Goal: Task Accomplishment & Management: Use online tool/utility

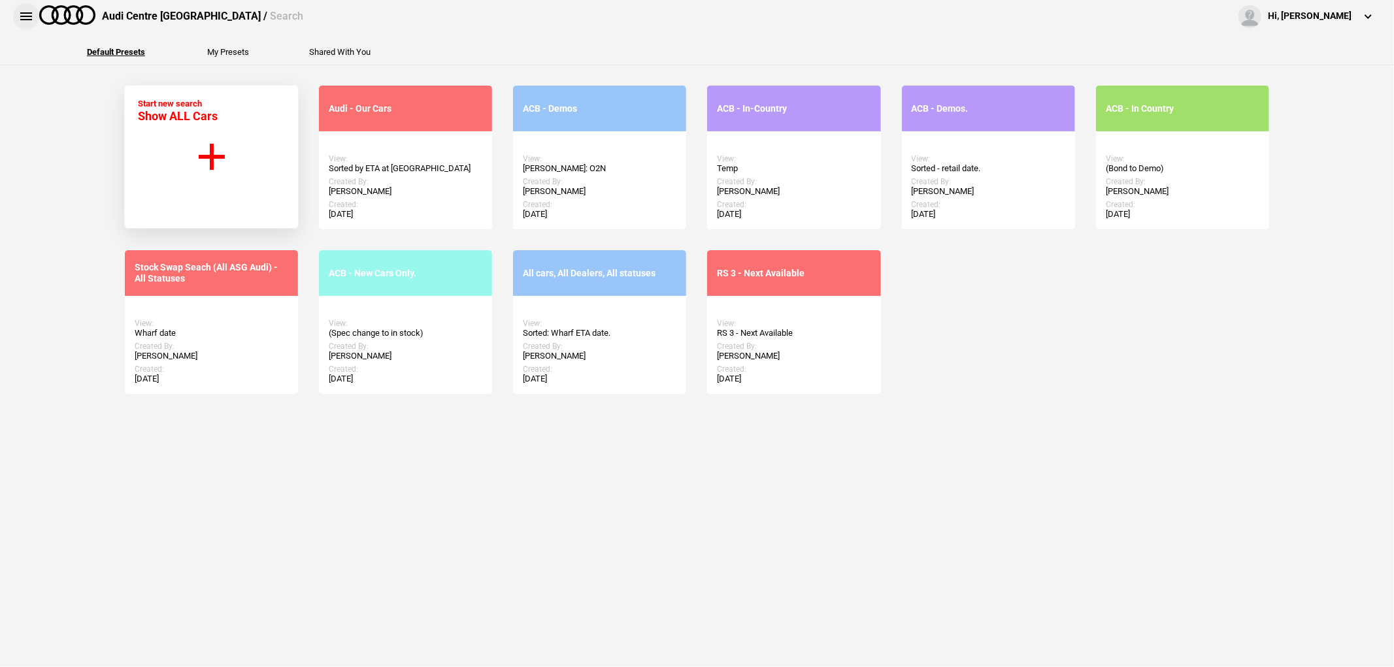
click at [28, 17] on button at bounding box center [26, 16] width 26 height 26
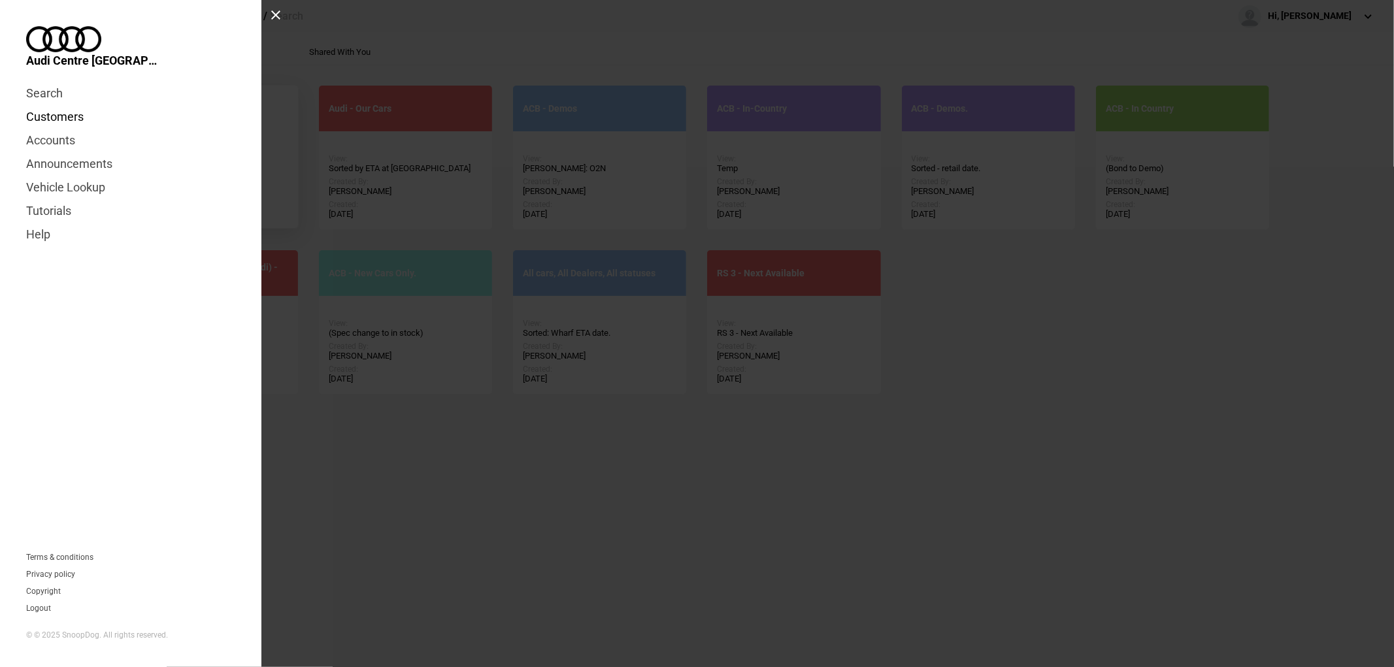
click at [57, 105] on link "Customers" at bounding box center [130, 117] width 209 height 24
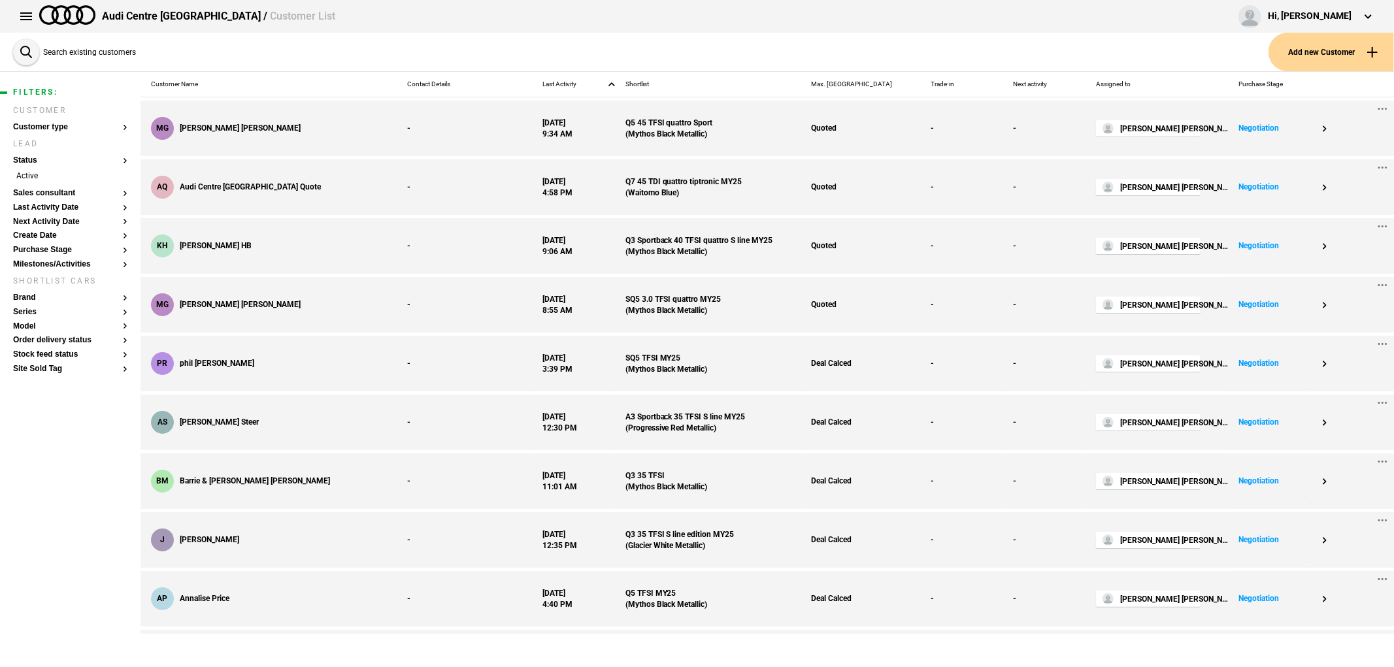
click at [1336, 63] on button "Add new Customer" at bounding box center [1331, 52] width 125 height 39
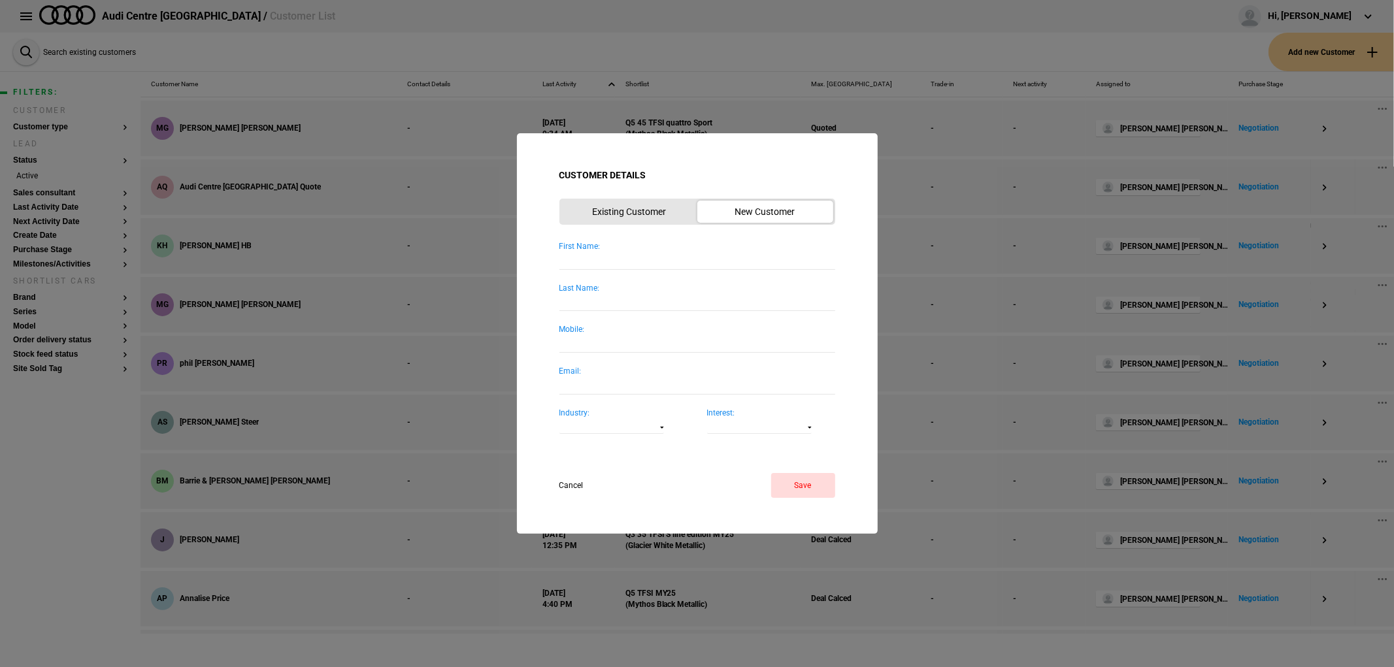
click at [650, 269] on input "First Name:" at bounding box center [697, 261] width 276 height 18
type input "Elle"
click at [798, 491] on button "Save" at bounding box center [803, 485] width 64 height 25
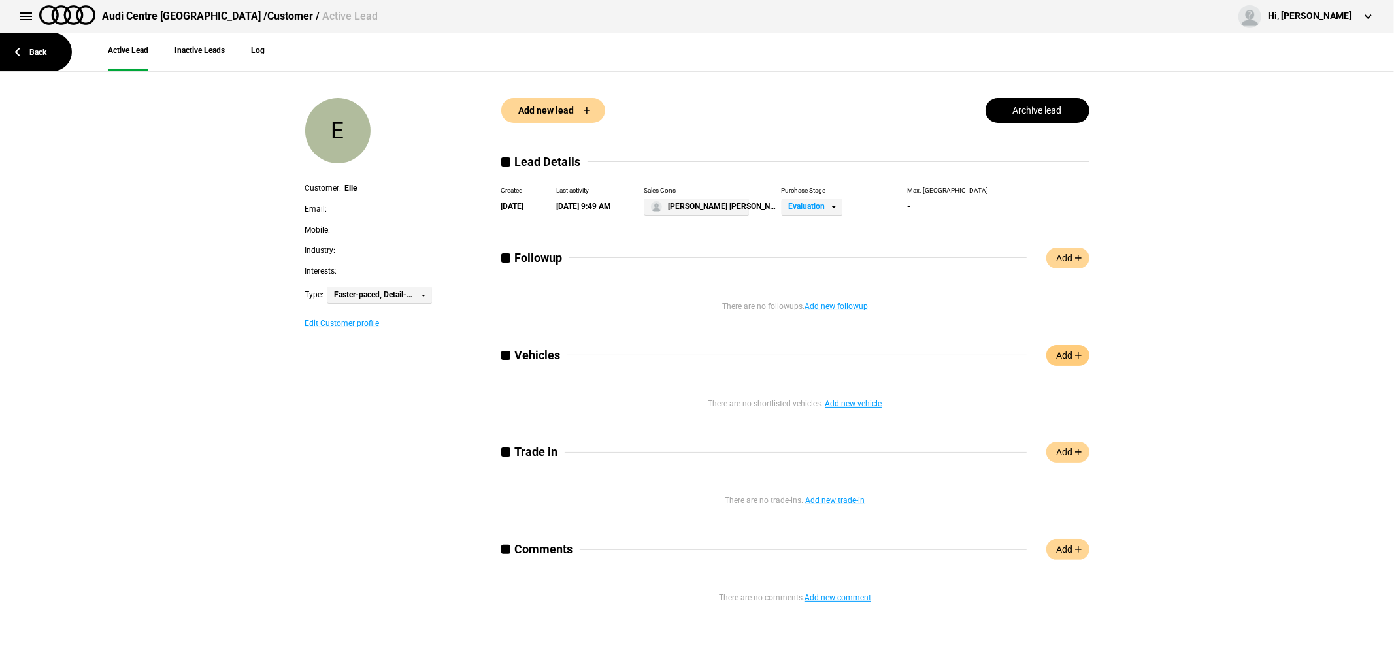
click at [1064, 350] on link "Add" at bounding box center [1067, 355] width 43 height 21
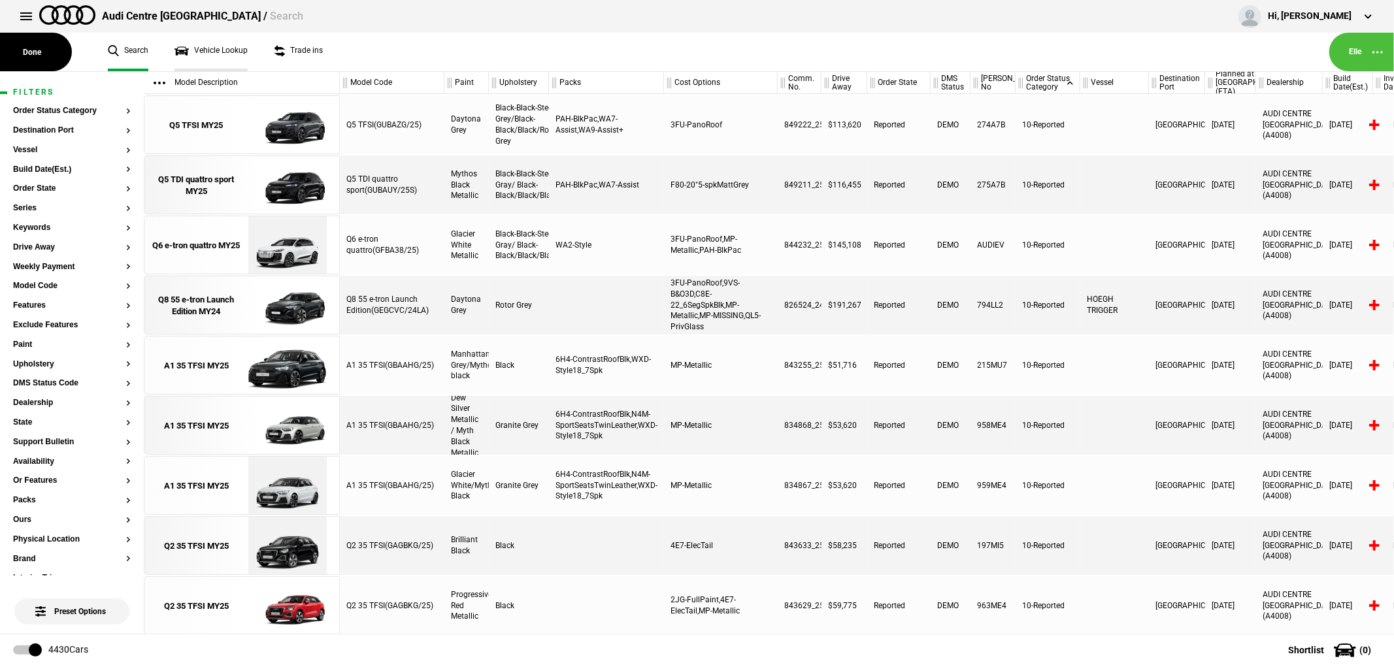
click at [236, 53] on link "Vehicle Lookup" at bounding box center [211, 52] width 73 height 39
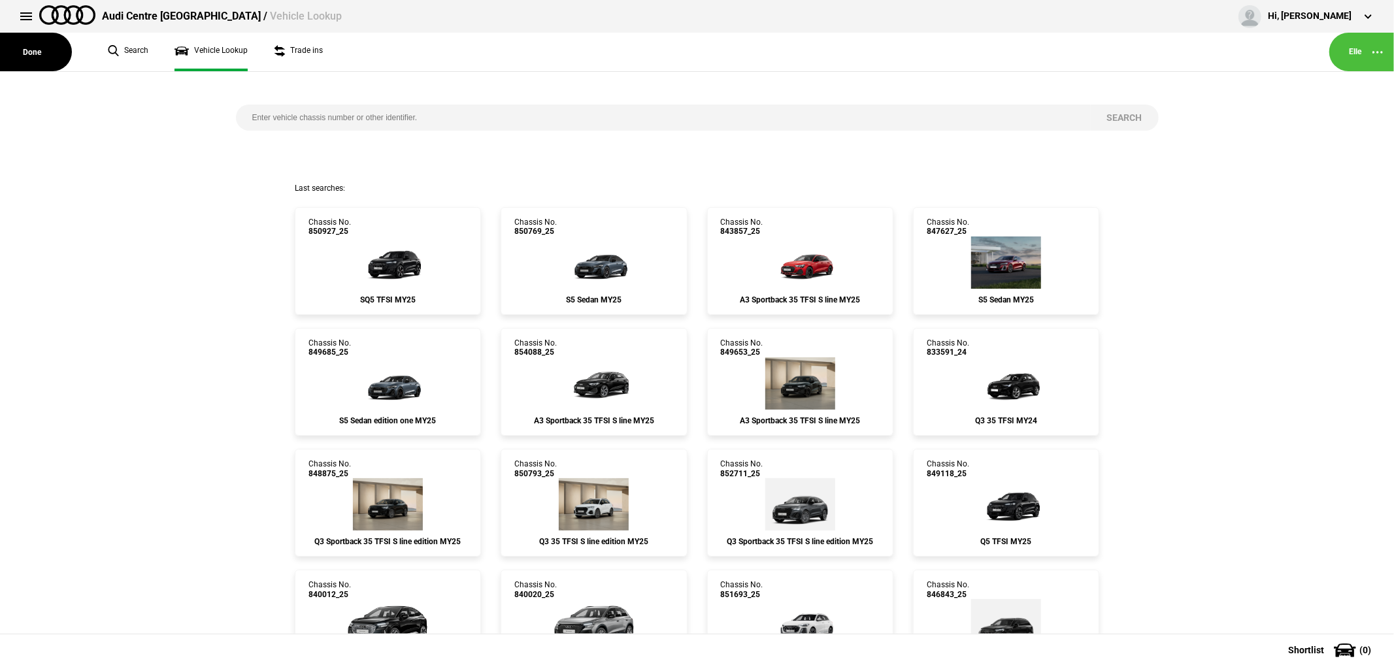
click at [395, 126] on input "search" at bounding box center [663, 118] width 855 height 26
type input "853025"
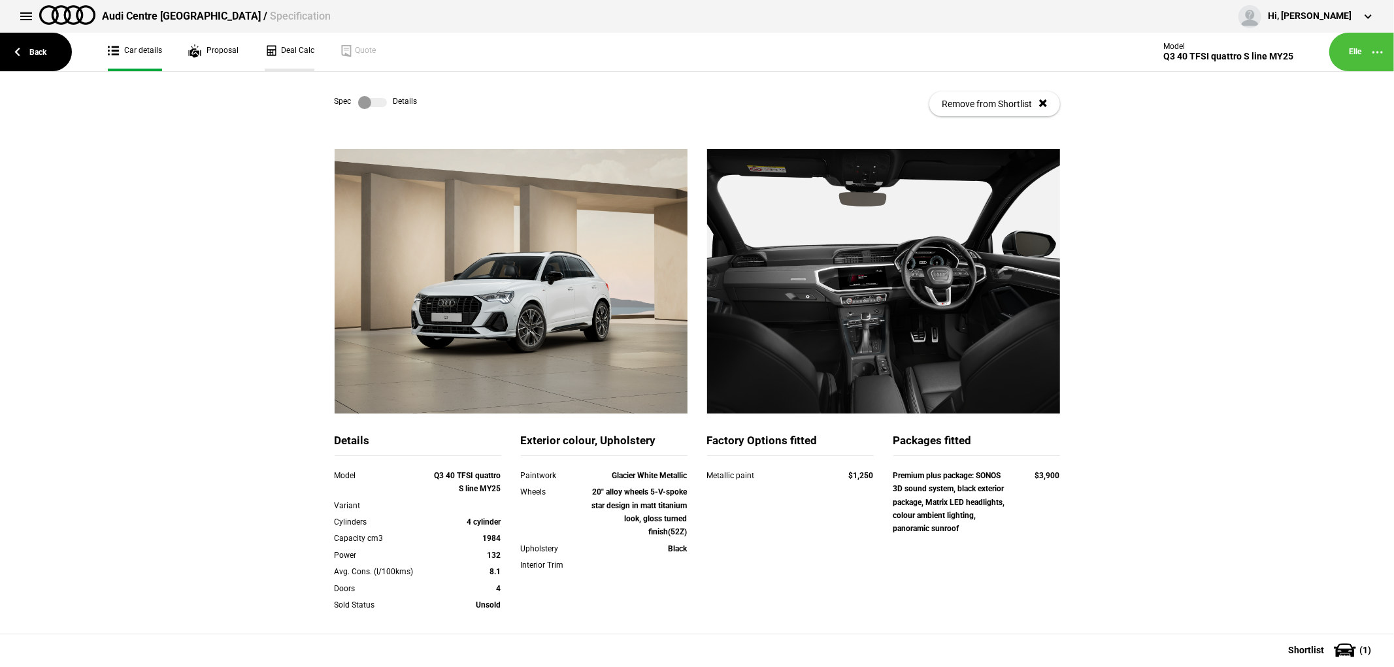
click at [283, 44] on link "Deal Calc" at bounding box center [290, 52] width 50 height 39
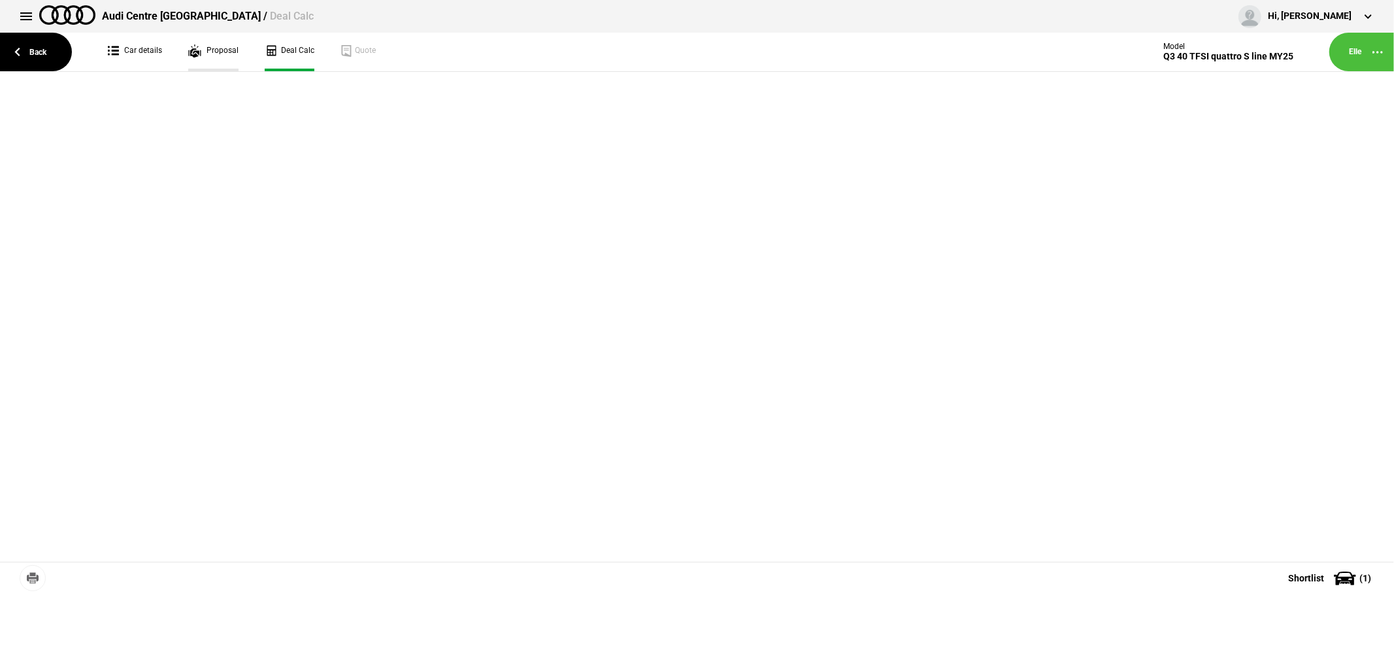
click at [225, 49] on link "Proposal" at bounding box center [213, 52] width 50 height 39
click at [147, 54] on link "Car details" at bounding box center [135, 52] width 54 height 39
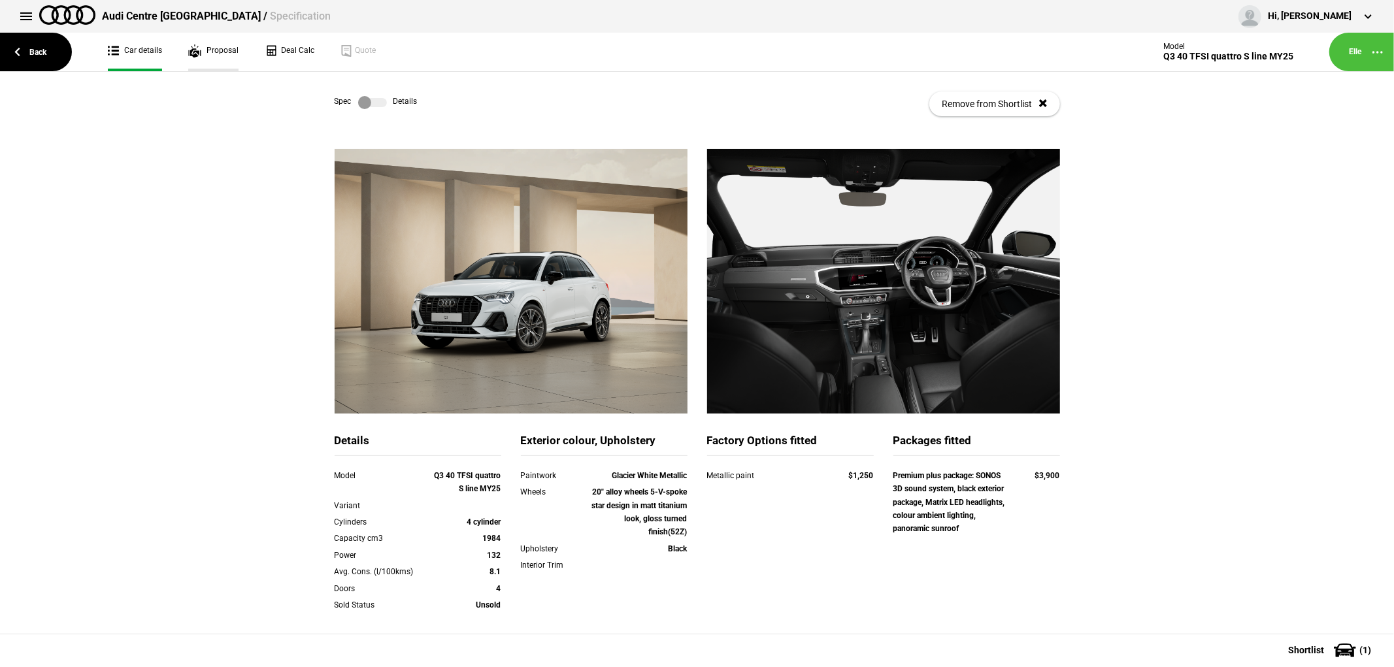
click at [218, 54] on link "Proposal" at bounding box center [213, 52] width 50 height 39
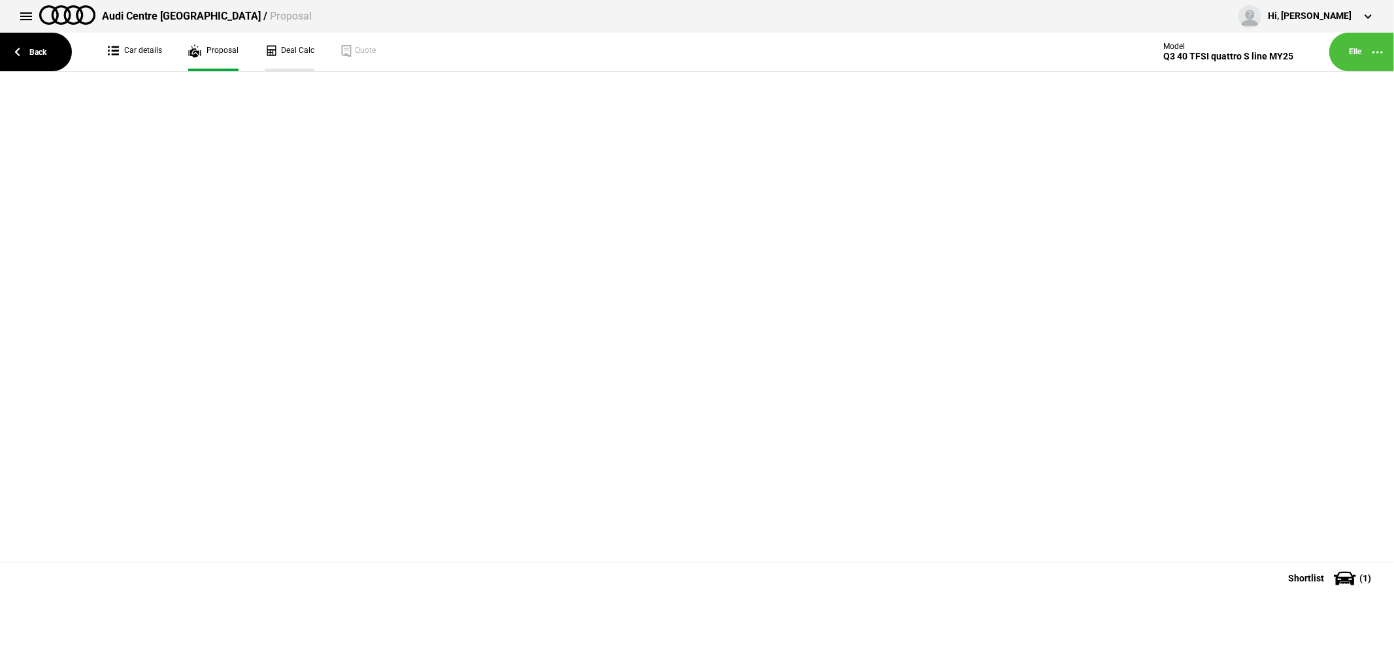
click at [289, 49] on link "Deal Calc" at bounding box center [290, 52] width 50 height 39
click at [221, 42] on link "Proposal" at bounding box center [213, 52] width 50 height 39
click at [142, 44] on link "Car details" at bounding box center [135, 52] width 54 height 39
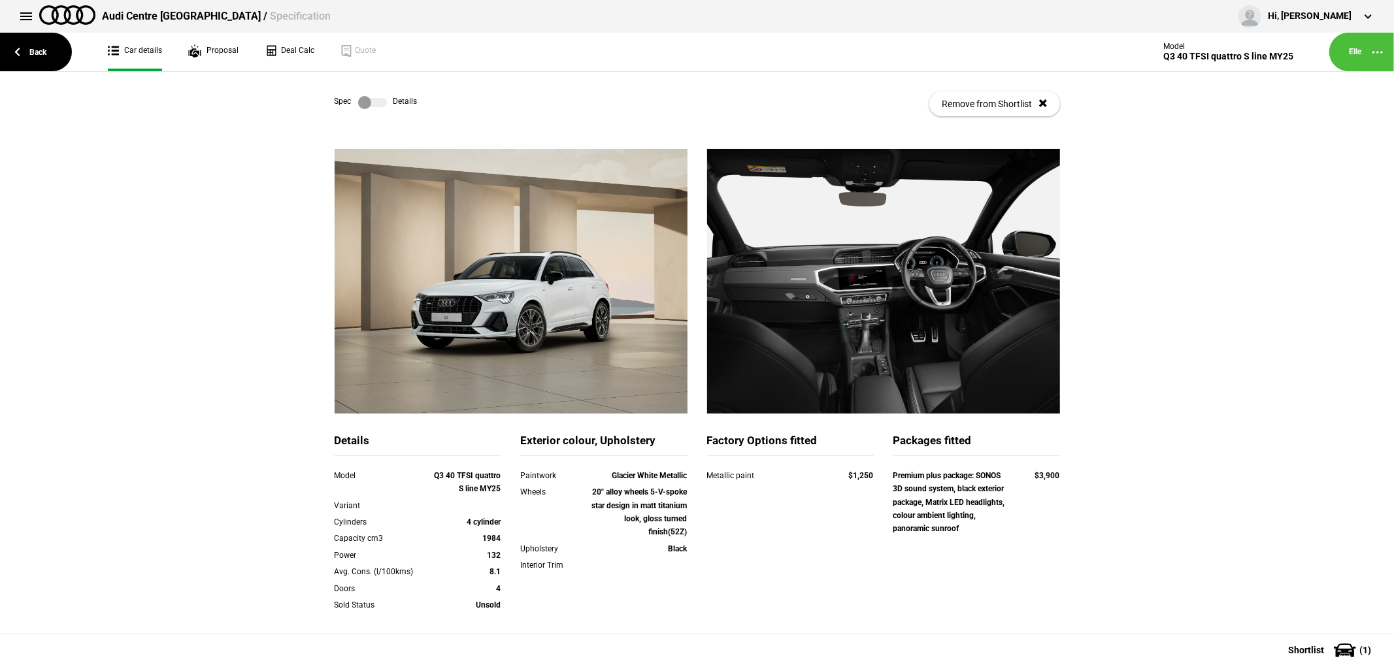
click at [366, 95] on div "Spec Details Remove from Shortlist" at bounding box center [697, 104] width 725 height 64
click at [366, 105] on label at bounding box center [372, 102] width 29 height 13
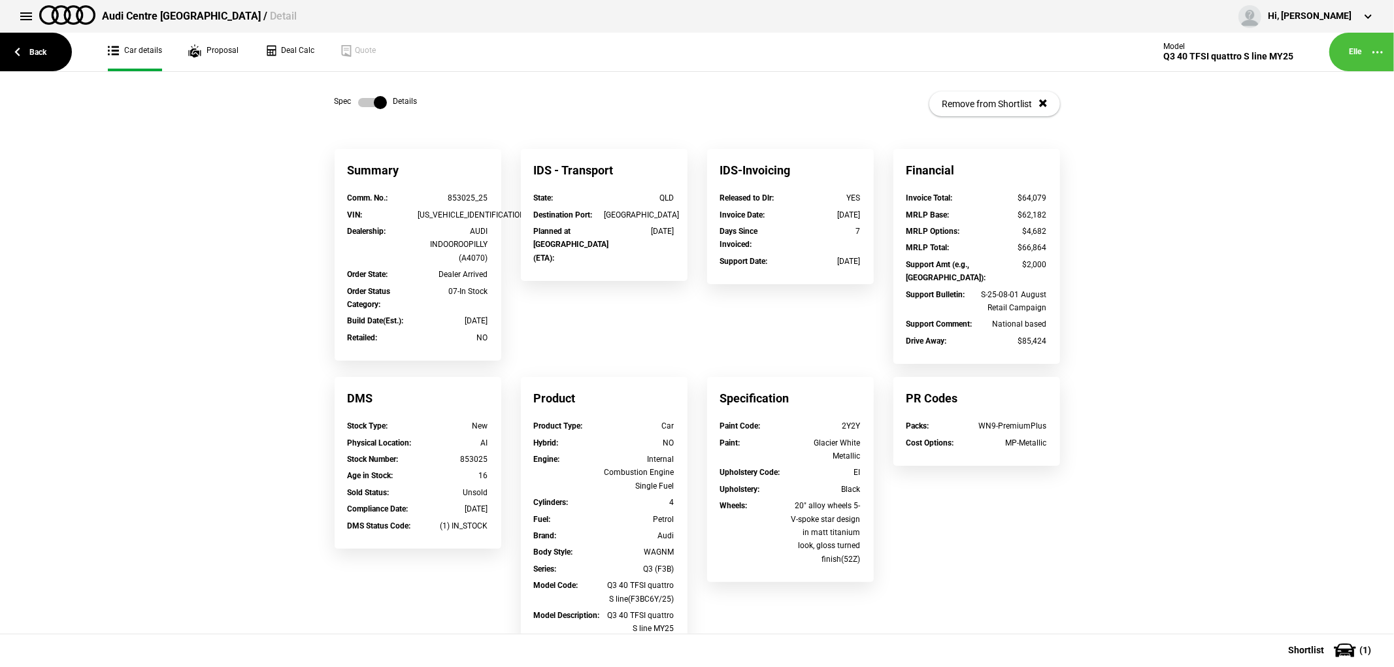
click at [366, 105] on label at bounding box center [372, 102] width 29 height 13
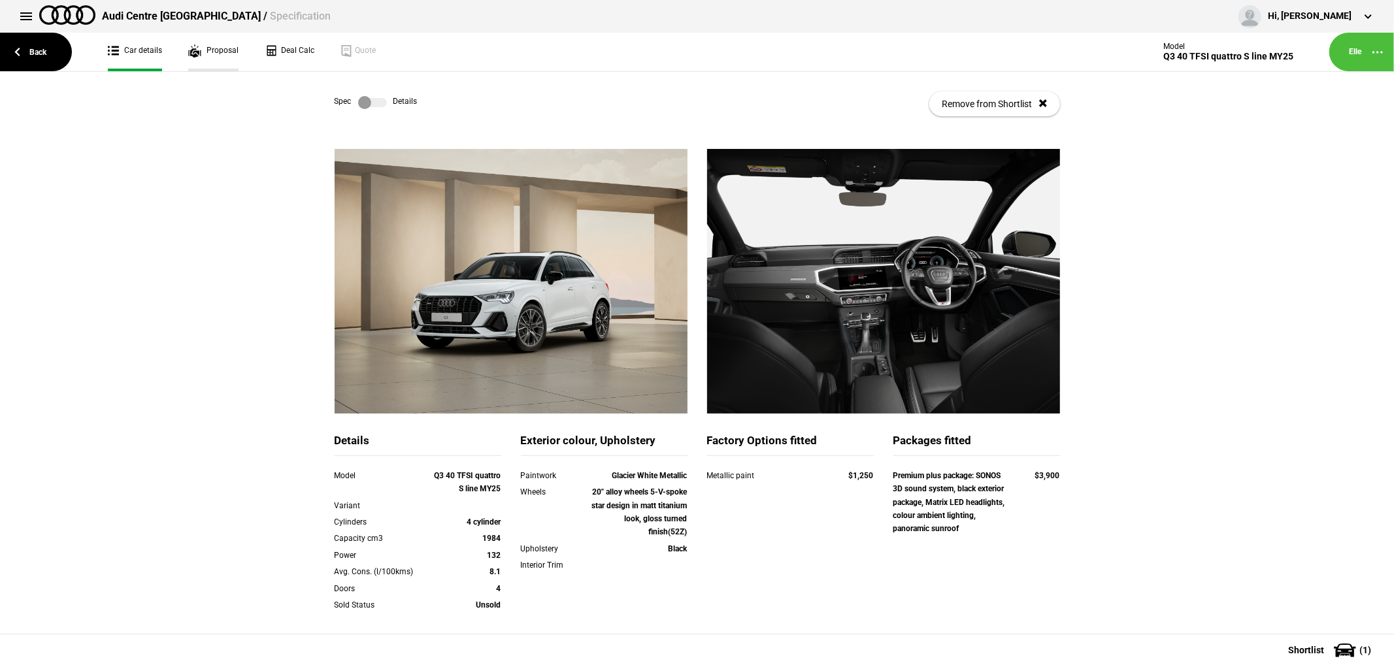
click at [222, 44] on link "Proposal" at bounding box center [213, 52] width 50 height 39
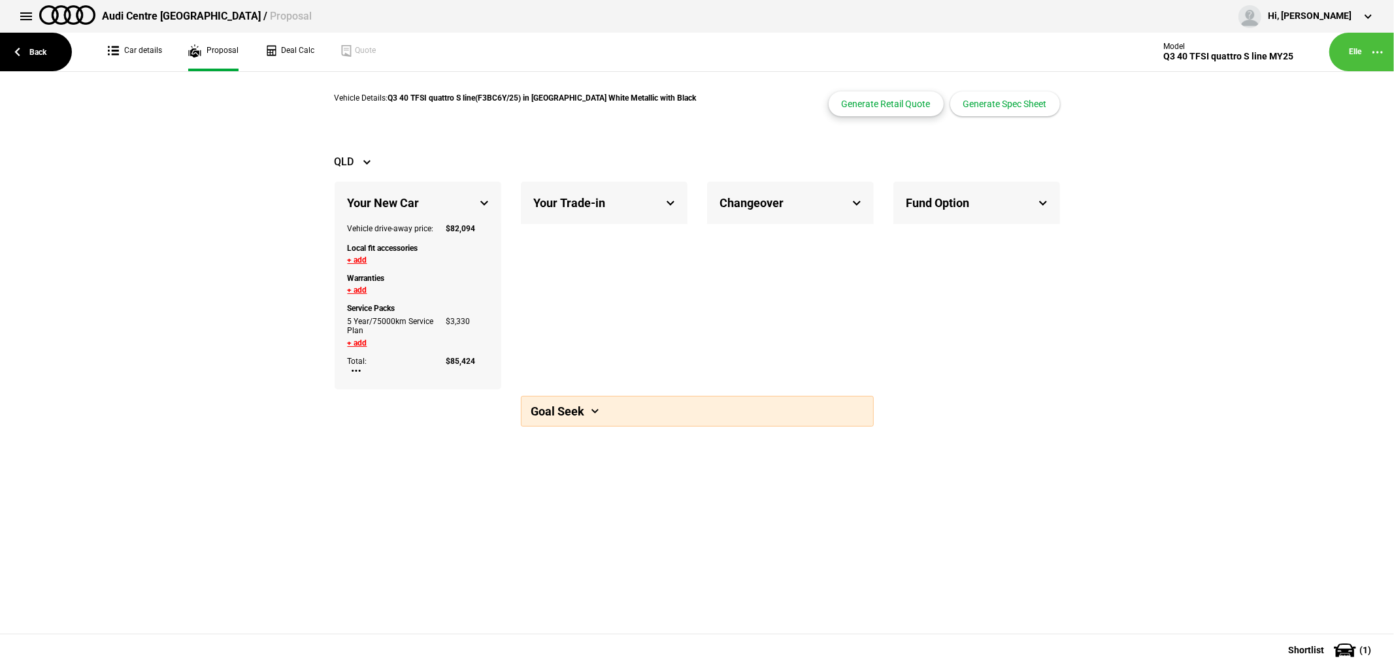
click at [864, 99] on button "Generate Retail Quote" at bounding box center [886, 103] width 115 height 25
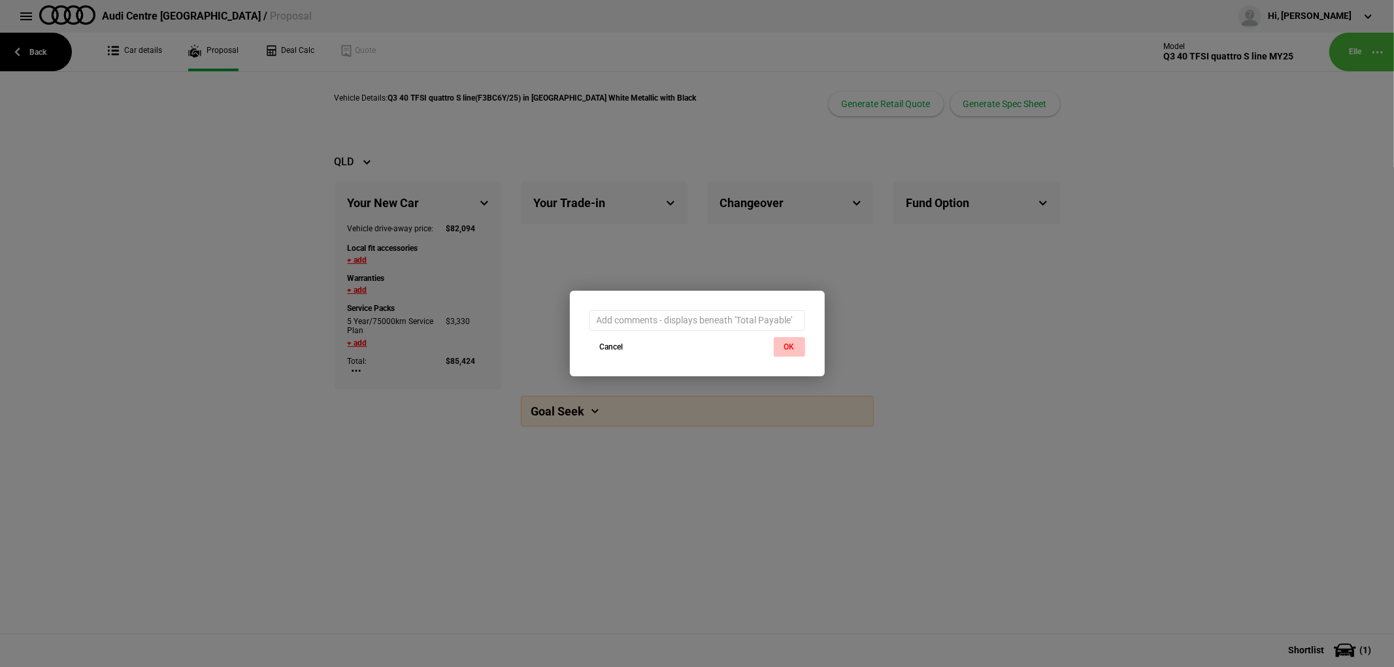
click at [793, 348] on button "OK" at bounding box center [789, 347] width 31 height 20
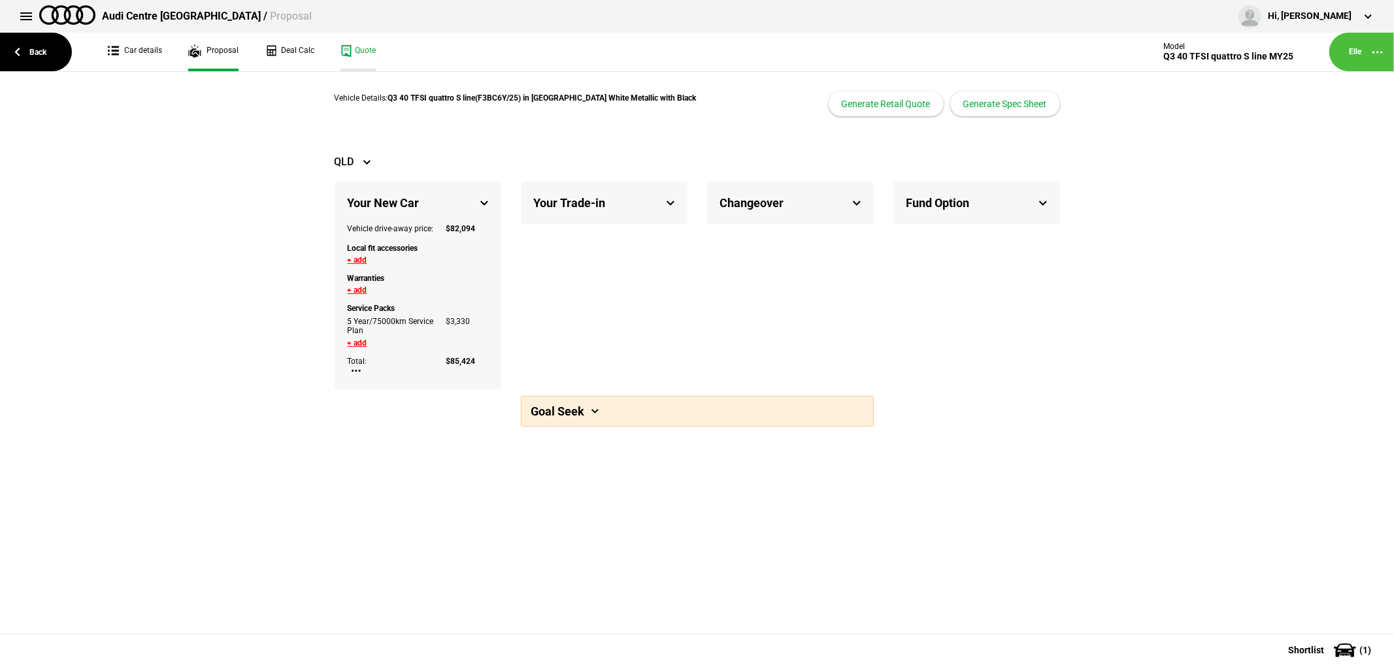
click at [358, 43] on link "Quote" at bounding box center [358, 52] width 35 height 39
